Goal: Transaction & Acquisition: Purchase product/service

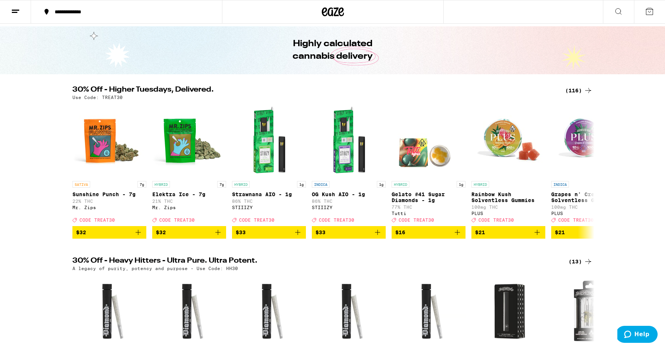
scroll to position [23, 0]
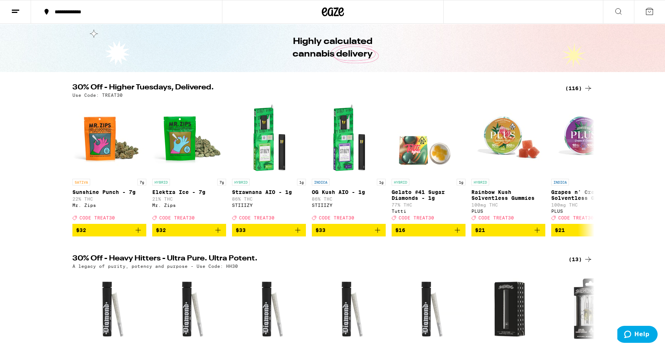
click at [191, 147] on img "Open page for Elektra Ice - 7g from Mr. Zips" at bounding box center [189, 138] width 74 height 74
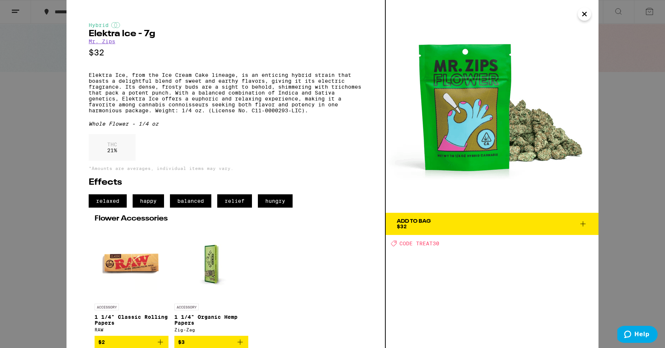
click at [644, 160] on div "Hybrid Elektra Ice - 7g Mr. Zips $32 Elektra Ice, from the Ice Cream Cake linea…" at bounding box center [332, 174] width 665 height 348
click at [587, 14] on icon "Close" at bounding box center [584, 14] width 9 height 11
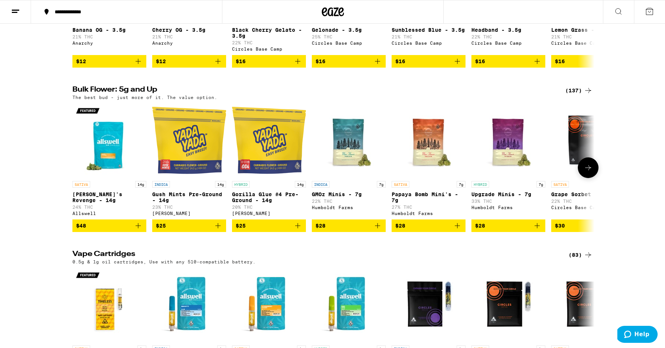
scroll to position [921, 0]
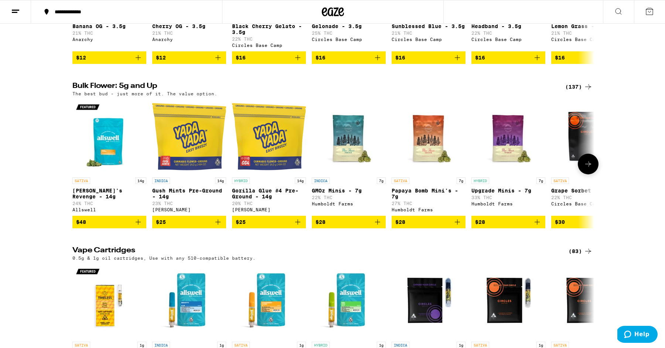
click at [352, 163] on img "Open page for GMOz Minis - 7g from Humboldt Farms" at bounding box center [349, 137] width 74 height 74
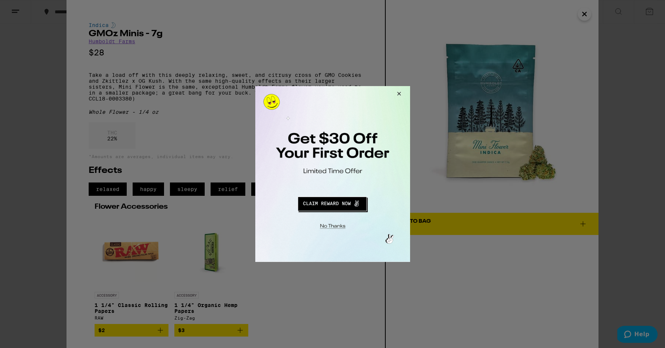
click at [398, 96] on button "Close Modal" at bounding box center [398, 95] width 20 height 18
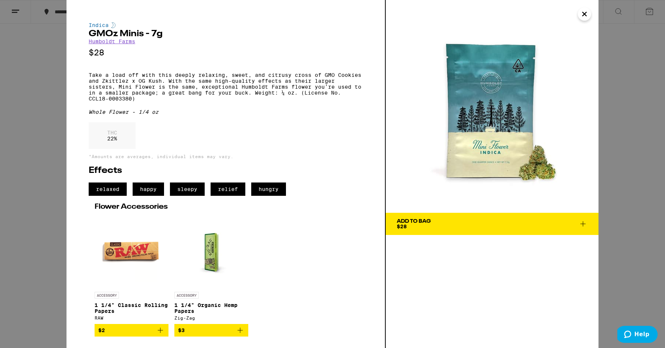
click at [627, 173] on div "Indica GMOz Minis - 7g Humboldt Farms $28 Take a load off with this deeply rela…" at bounding box center [332, 174] width 665 height 348
click at [590, 11] on button "Close" at bounding box center [584, 13] width 13 height 13
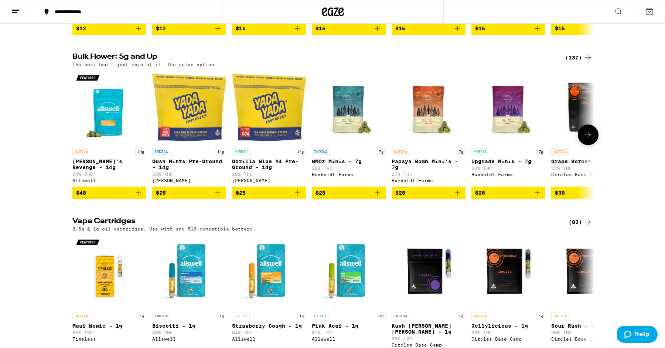
scroll to position [959, 0]
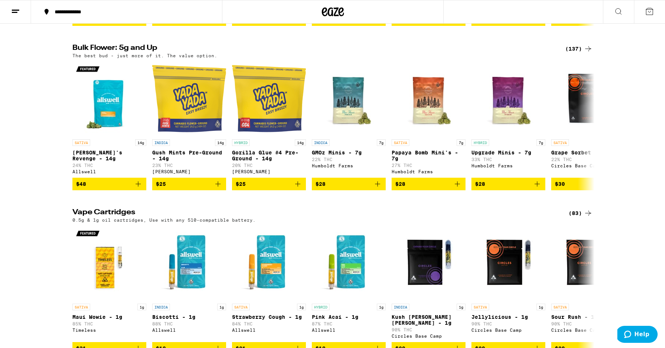
click at [600, 151] on div "Bulk Flower: 5g and Up (137) The best bud - just more of it. The value option. …" at bounding box center [332, 117] width 665 height 146
click at [587, 130] on icon at bounding box center [588, 126] width 9 height 9
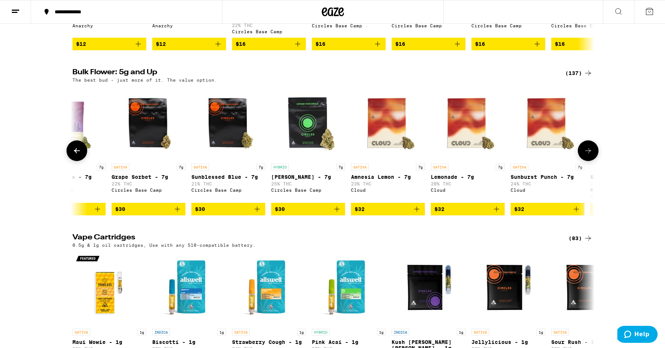
scroll to position [935, 0]
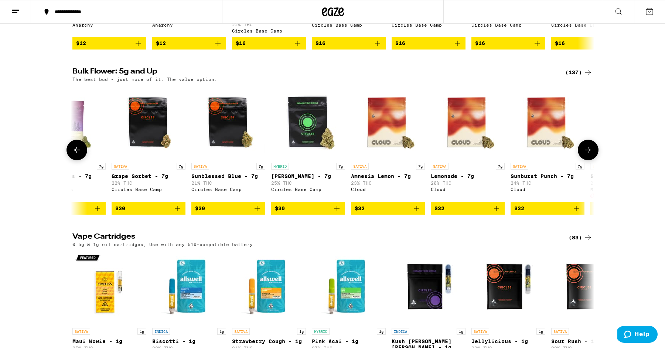
click at [587, 155] on icon at bounding box center [588, 150] width 9 height 9
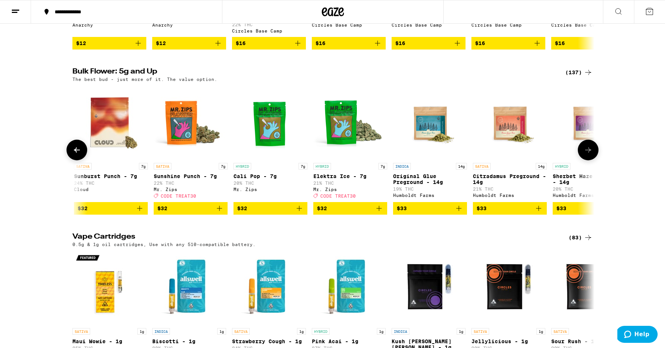
scroll to position [0, 880]
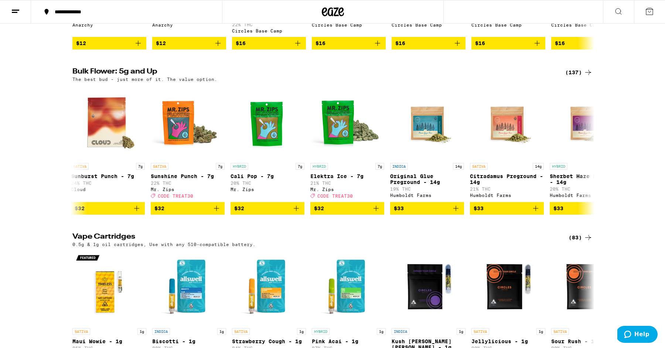
click at [576, 77] on div "(137)" at bounding box center [579, 72] width 27 height 9
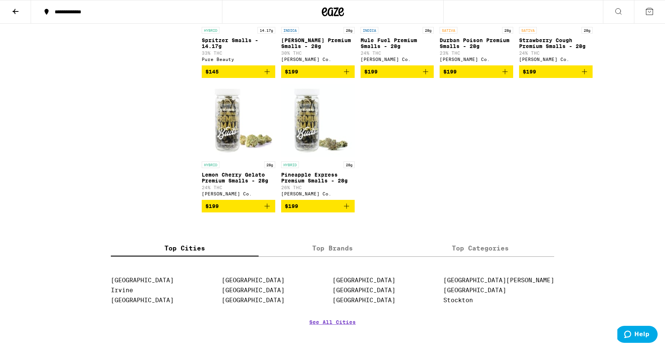
scroll to position [3645, 0]
